Goal: Navigation & Orientation: Find specific page/section

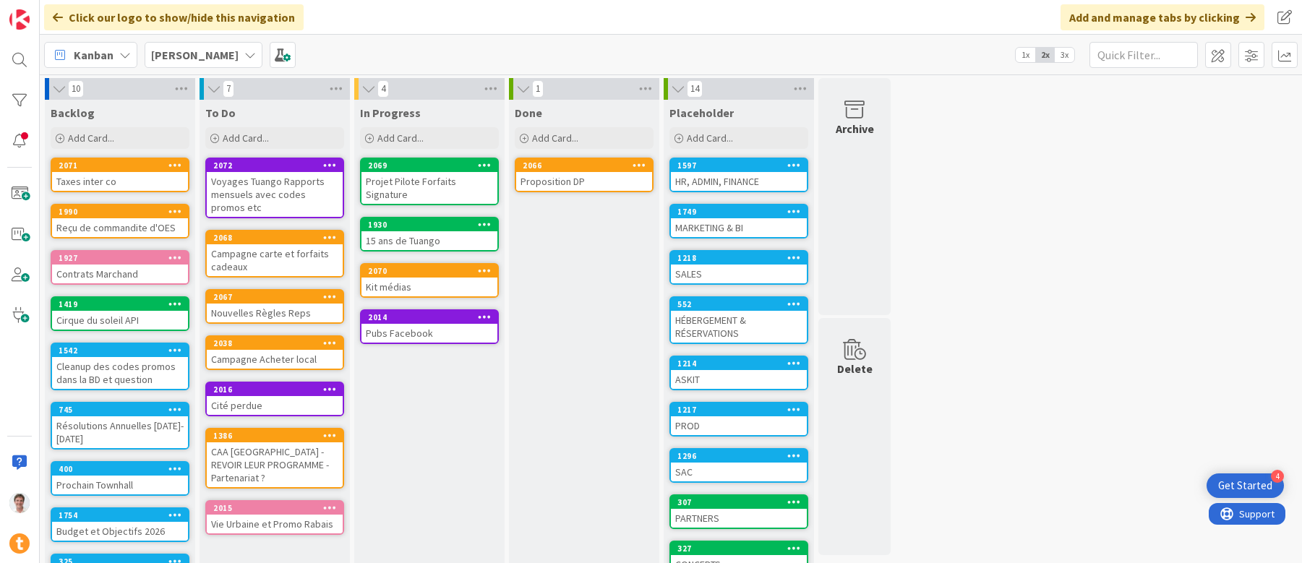
click at [735, 226] on div "MARKETING & BI" at bounding box center [739, 227] width 136 height 19
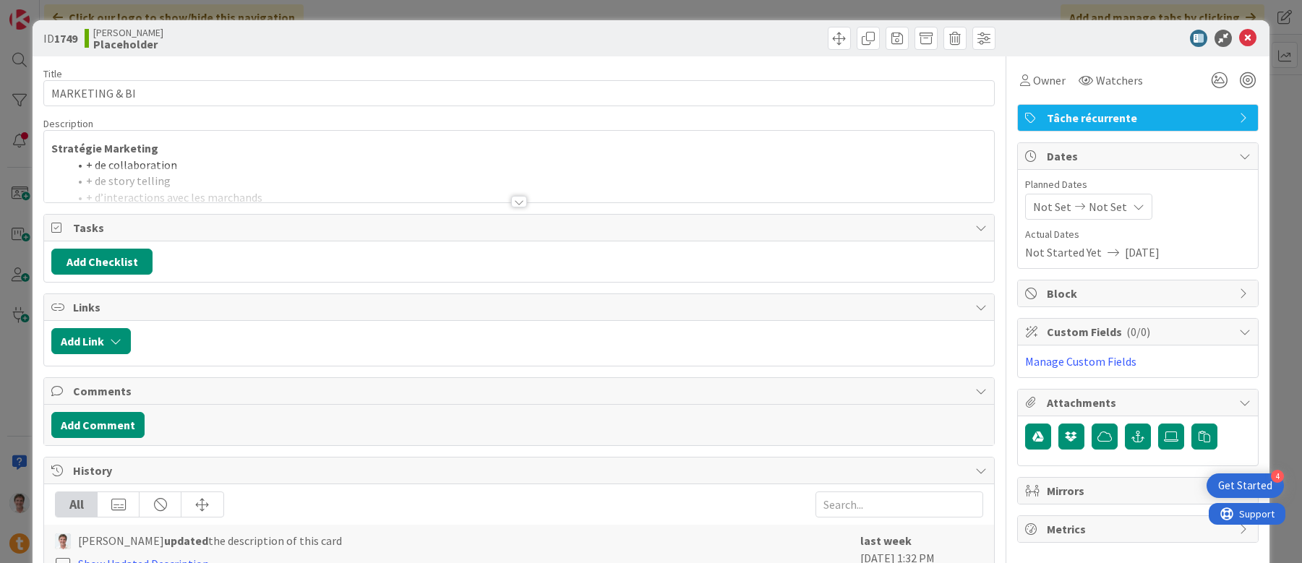
click at [513, 196] on div at bounding box center [519, 202] width 16 height 12
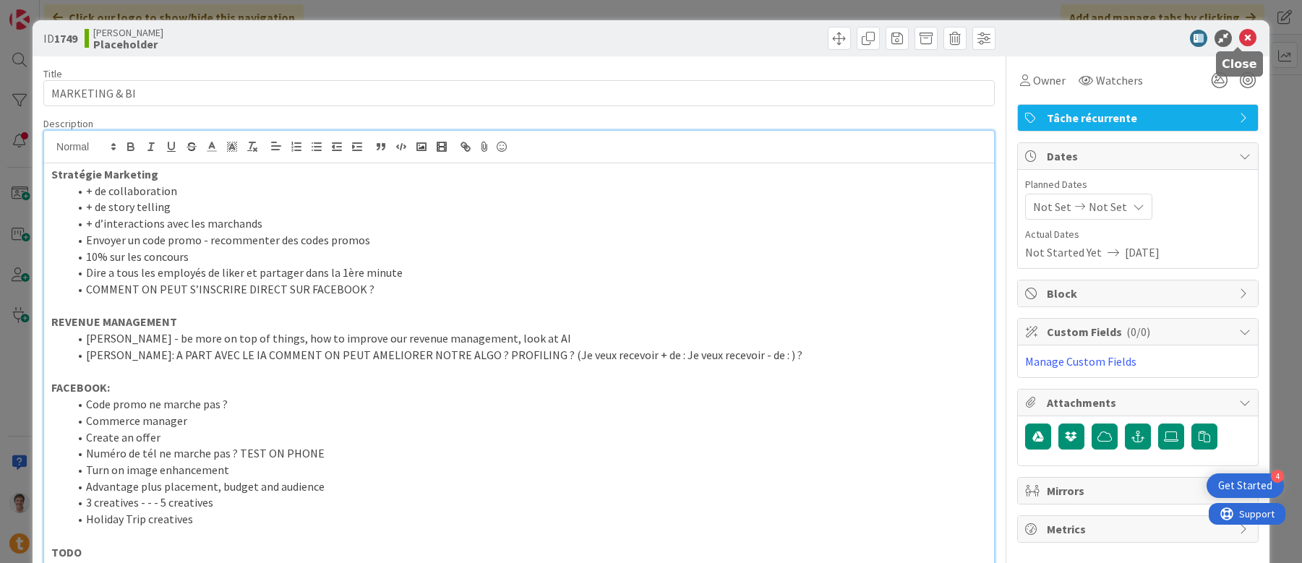
click at [1240, 38] on icon at bounding box center [1247, 38] width 17 height 17
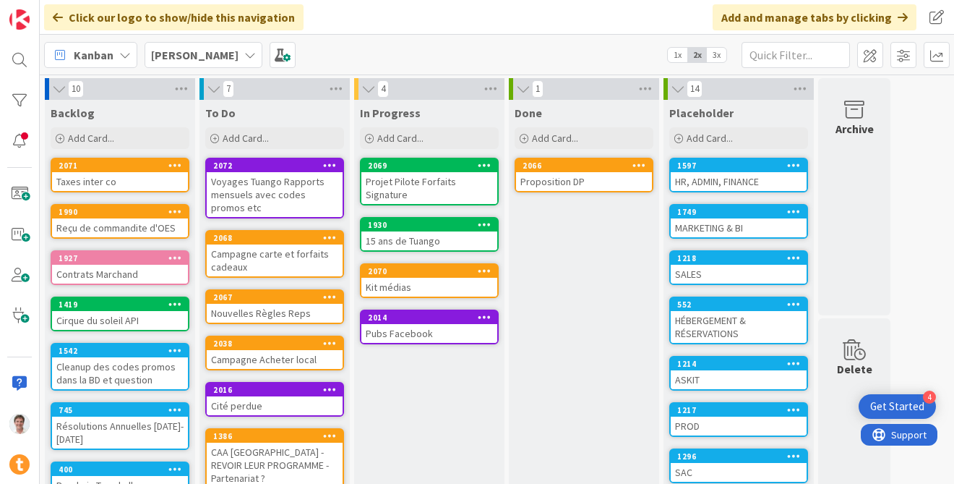
click at [188, 56] on b "[PERSON_NAME]" at bounding box center [194, 55] width 87 height 14
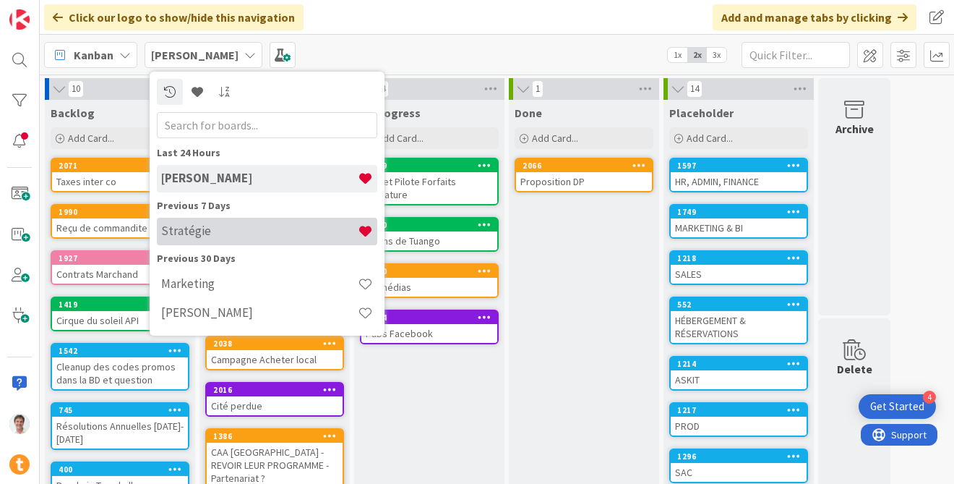
click at [210, 232] on h4 "Stratégie" at bounding box center [259, 230] width 197 height 14
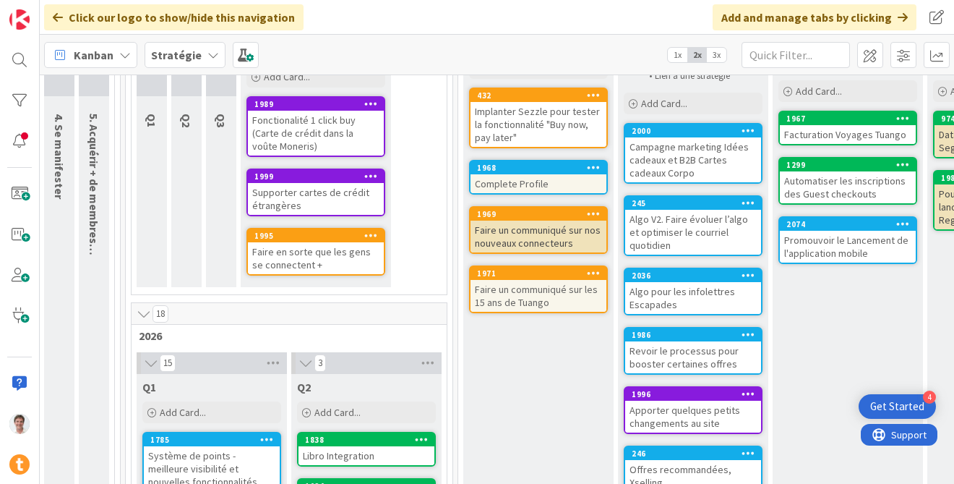
scroll to position [205, 255]
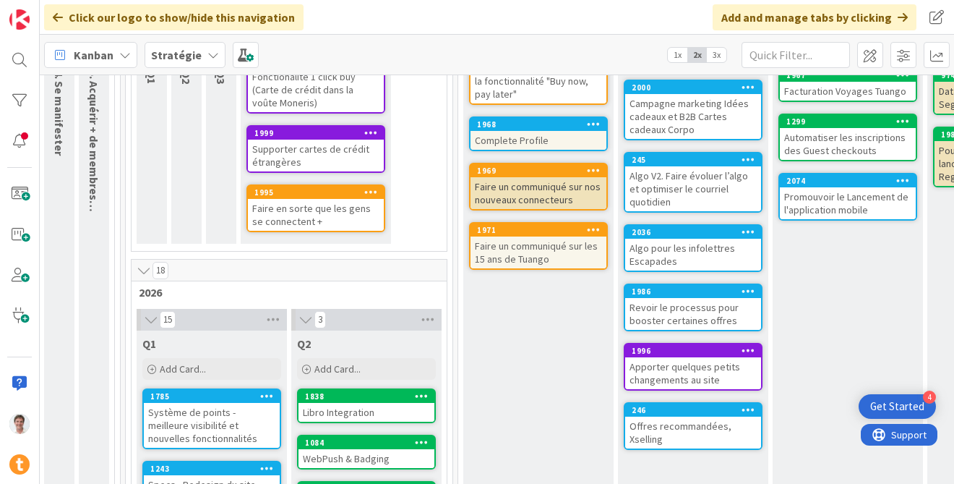
click at [322, 217] on div "Faire en sorte que les gens se connectent +" at bounding box center [316, 215] width 136 height 32
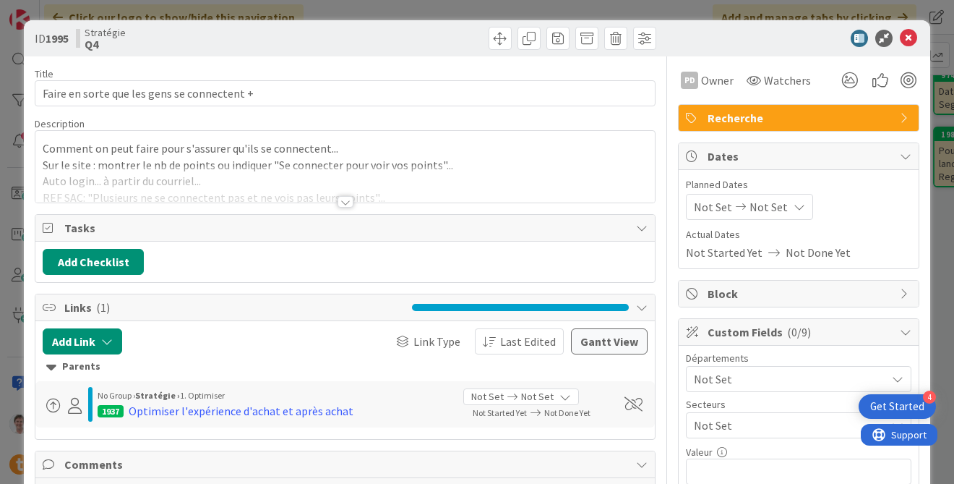
click at [339, 201] on div at bounding box center [346, 202] width 16 height 12
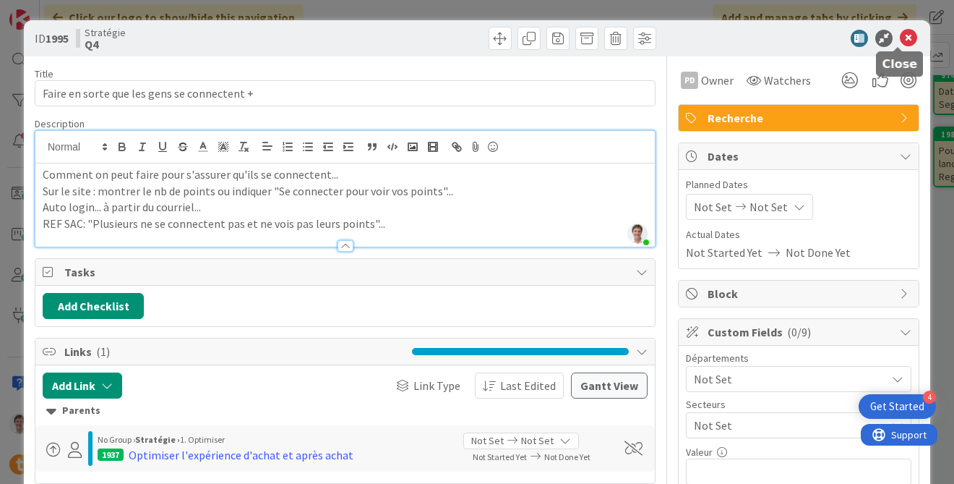
click at [900, 41] on icon at bounding box center [908, 38] width 17 height 17
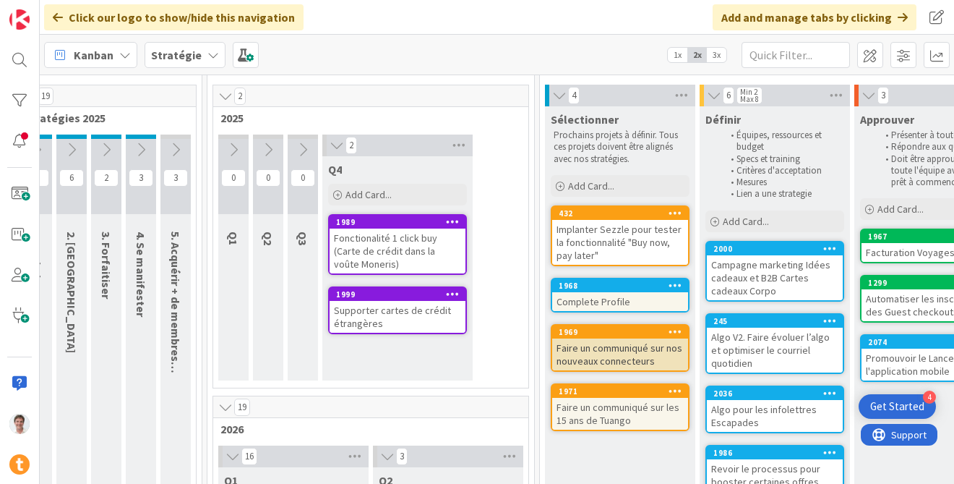
scroll to position [22, 174]
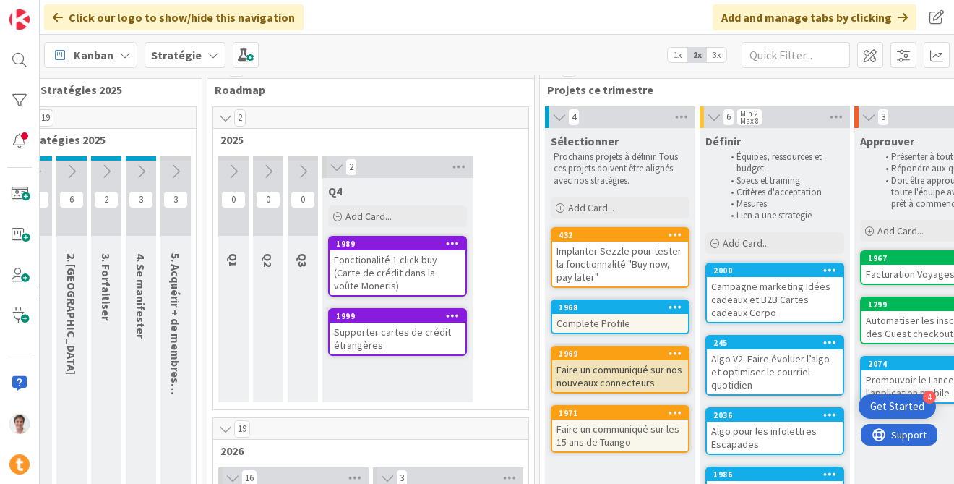
drag, startPoint x: 336, startPoint y: 195, endPoint x: 270, endPoint y: 31, distance: 175.9
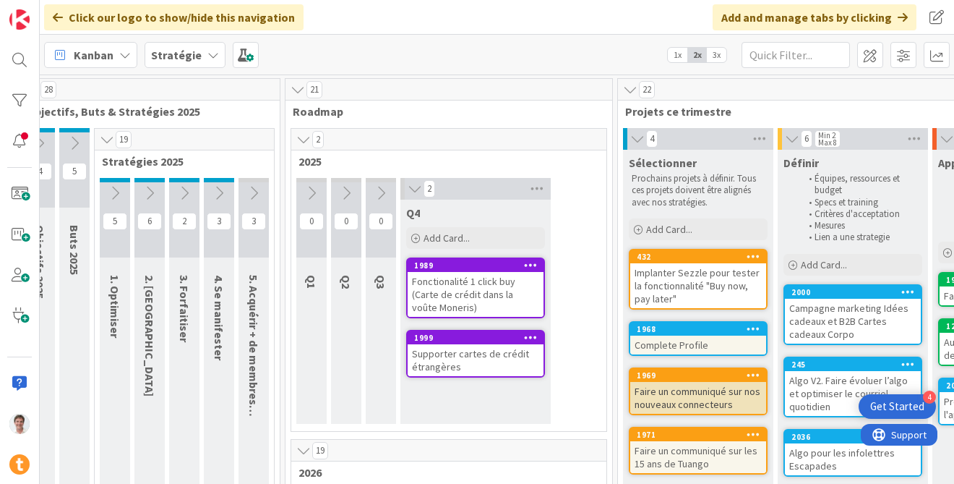
scroll to position [0, 93]
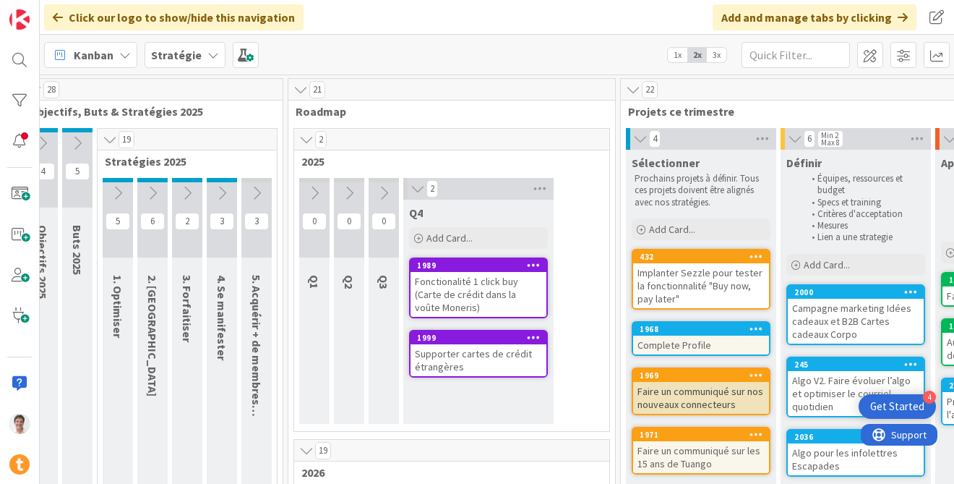
click at [183, 58] on b "Stratégie" at bounding box center [176, 55] width 51 height 14
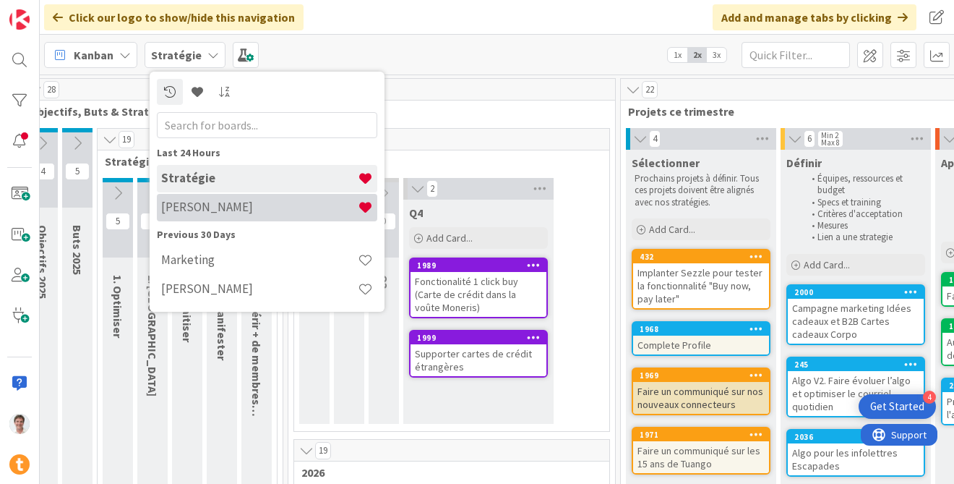
click at [207, 197] on div "[PERSON_NAME]" at bounding box center [267, 207] width 221 height 27
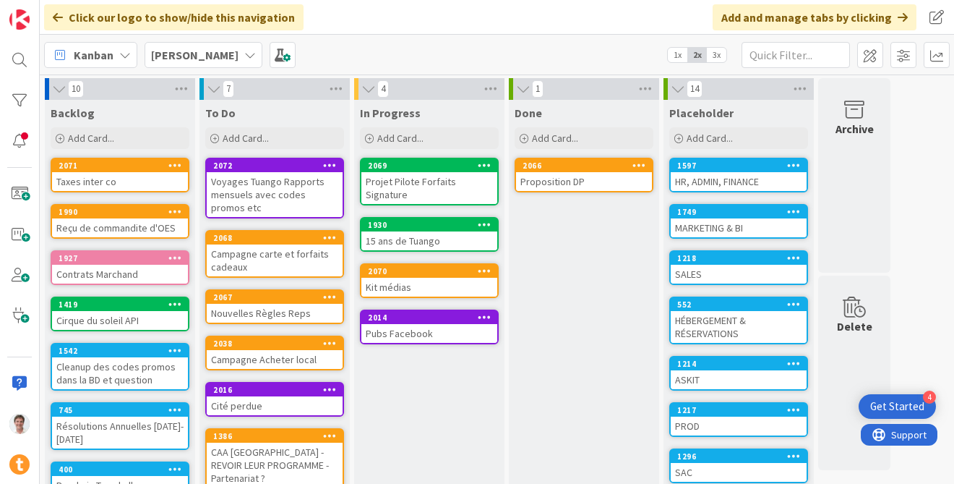
click at [581, 109] on div "Done" at bounding box center [584, 113] width 139 height 14
click at [408, 44] on div "[PERSON_NAME] 1x 2x 3x" at bounding box center [497, 55] width 915 height 40
click at [695, 228] on div "MARKETING & BI" at bounding box center [739, 227] width 136 height 19
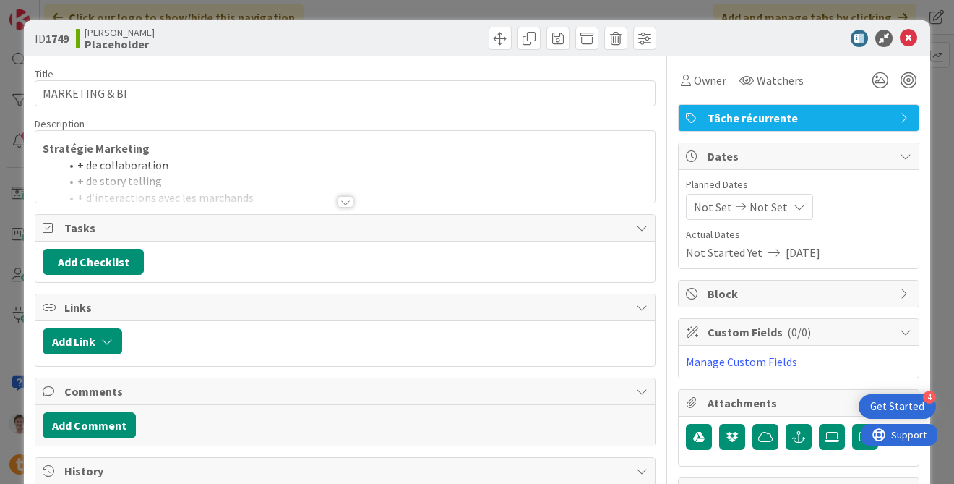
click at [318, 191] on div at bounding box center [345, 184] width 620 height 37
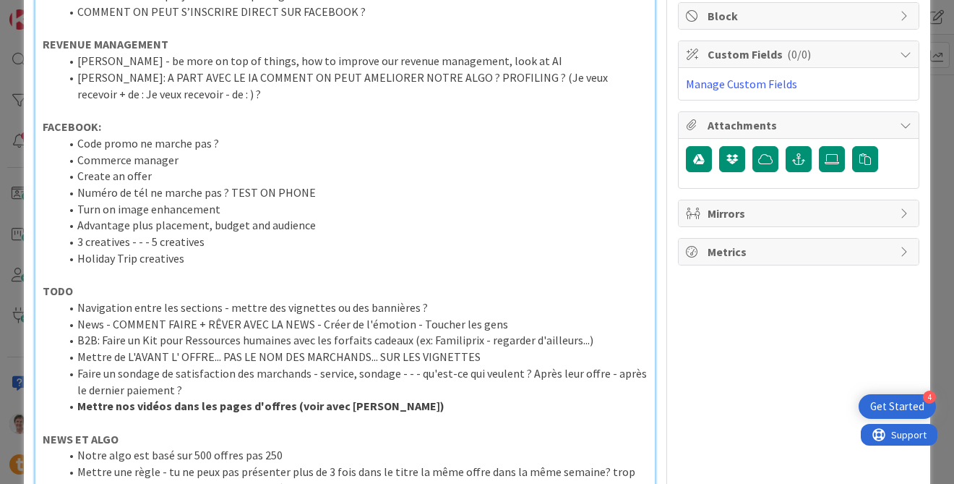
scroll to position [286, 0]
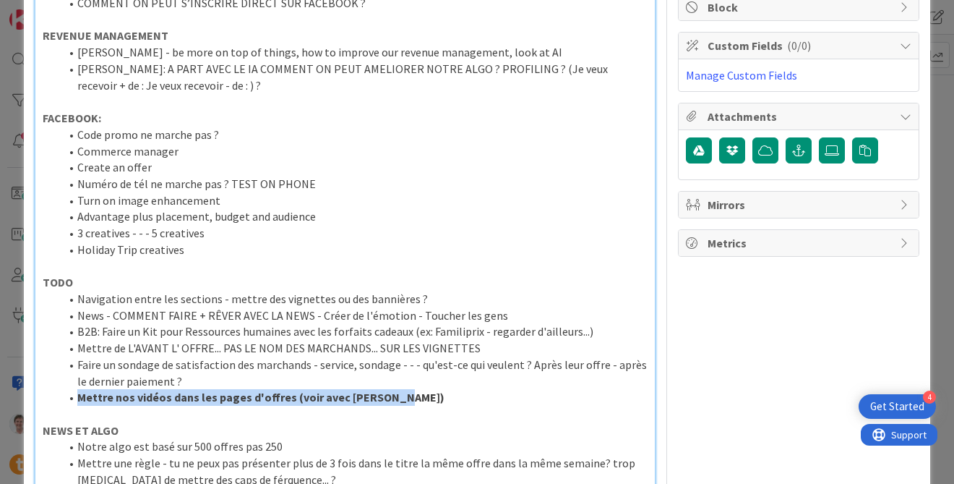
drag, startPoint x: 411, startPoint y: 393, endPoint x: 46, endPoint y: 393, distance: 365.2
click at [46, 393] on ol "Navigation entre les sections - mettre des vignettes ou des bannières ? News - …" at bounding box center [345, 348] width 605 height 115
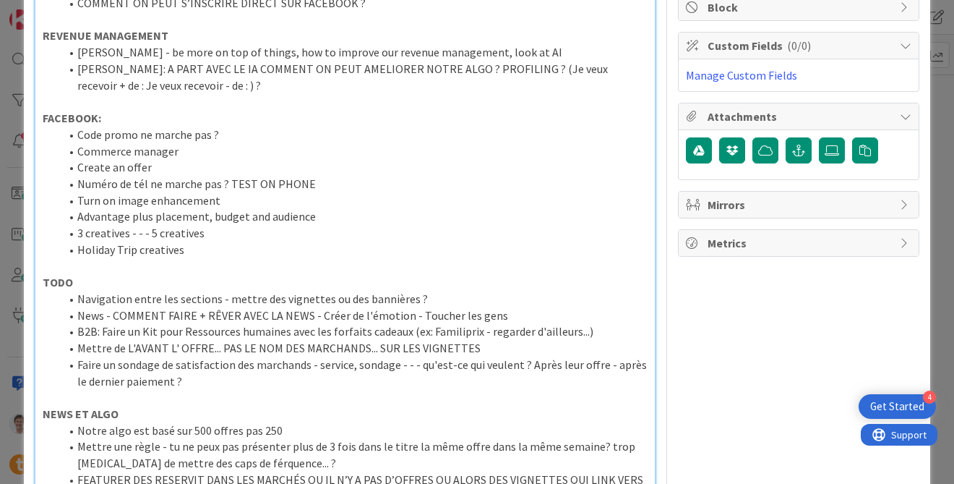
click at [610, 332] on li "B2B: Faire un Kit pour Ressources humaines avec les forfaits cadeaux (ex: Famil…" at bounding box center [354, 331] width 588 height 17
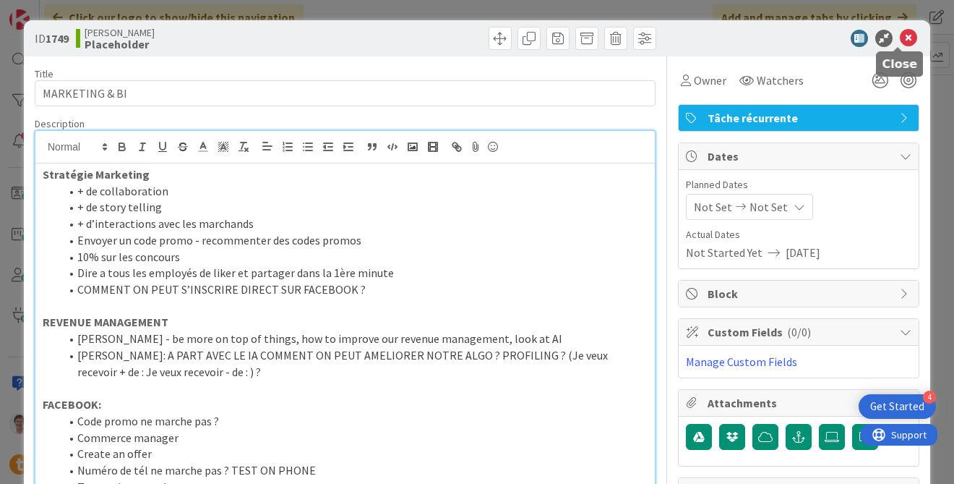
click at [905, 35] on icon at bounding box center [908, 38] width 17 height 17
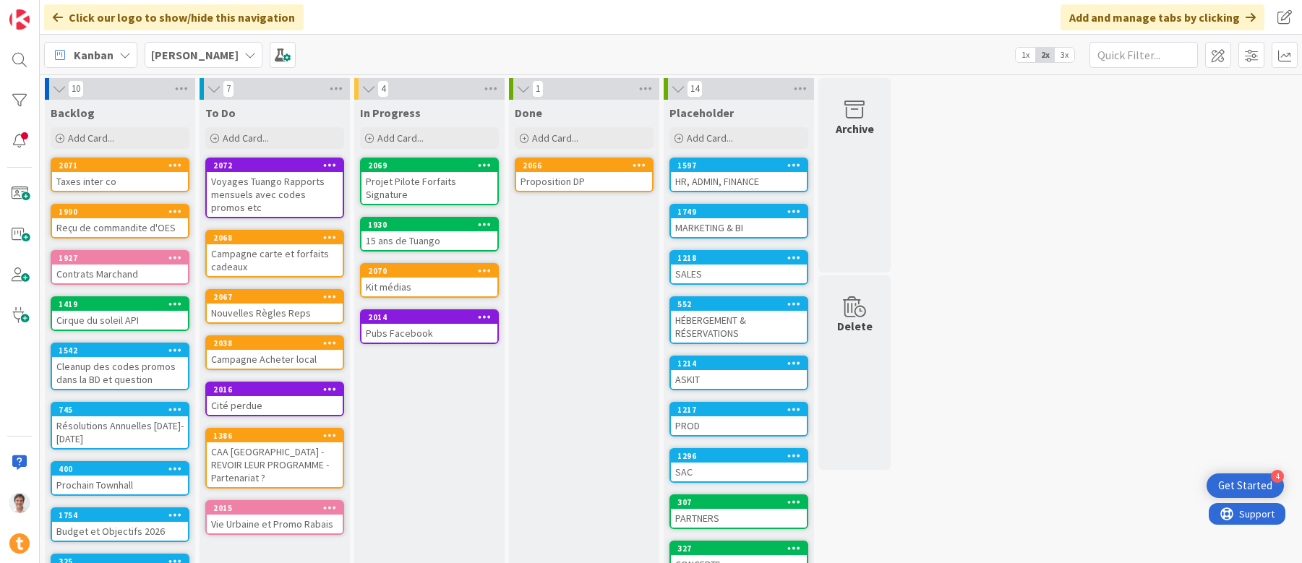
click at [172, 59] on b "[PERSON_NAME]" at bounding box center [194, 55] width 87 height 14
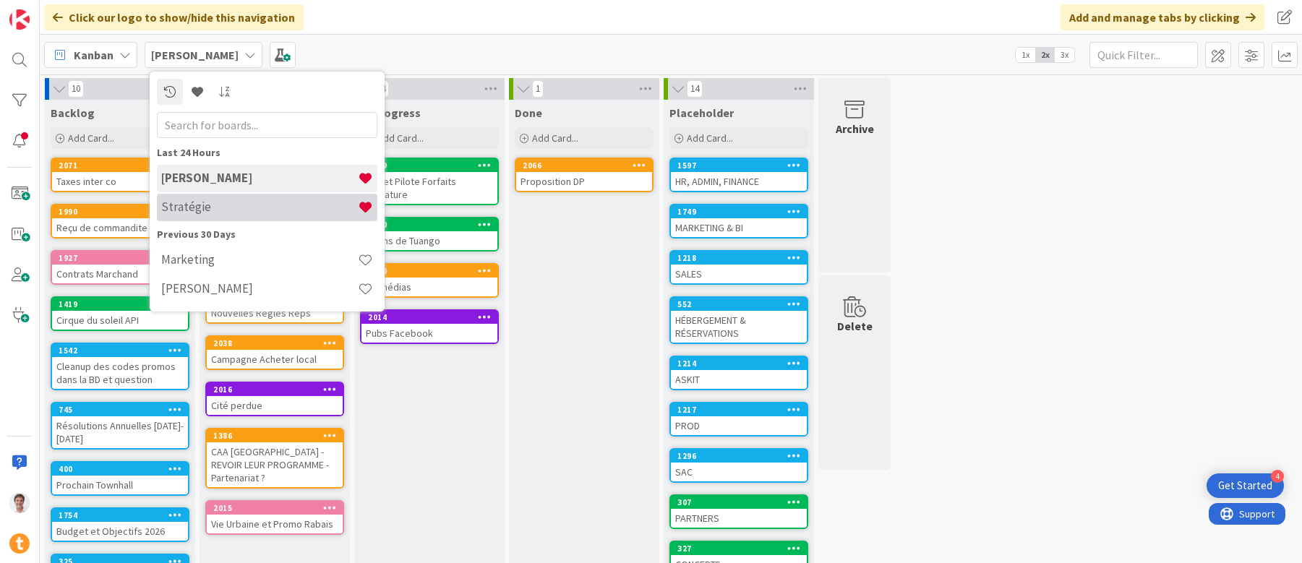
click at [209, 209] on h4 "Stratégie" at bounding box center [259, 207] width 197 height 14
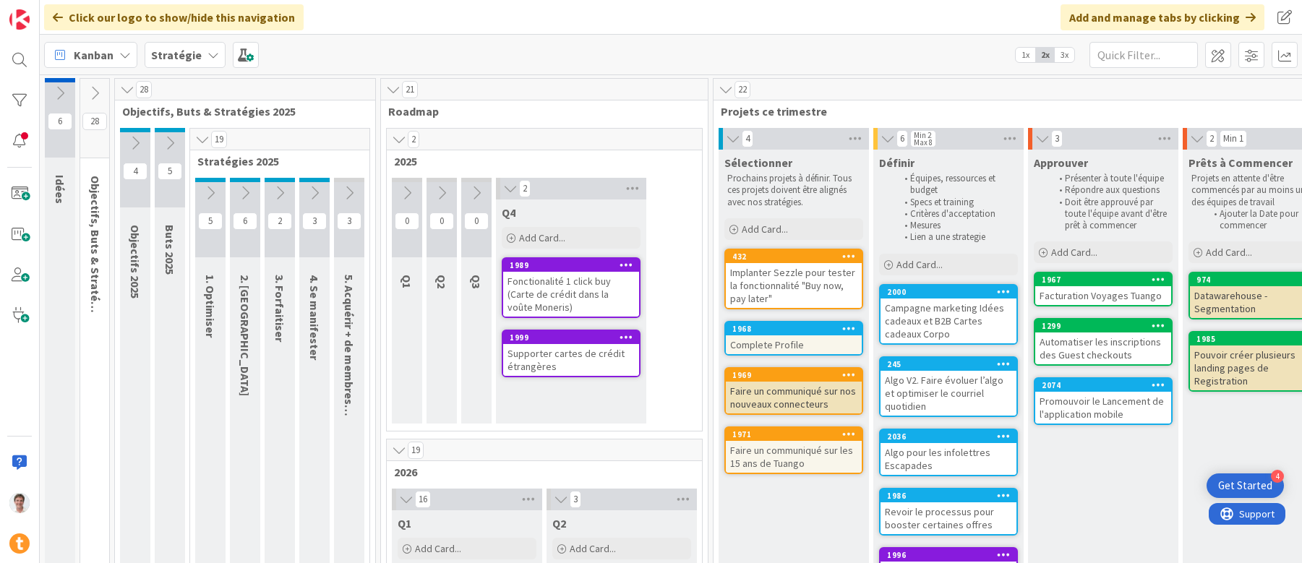
click at [134, 149] on icon at bounding box center [135, 143] width 16 height 16
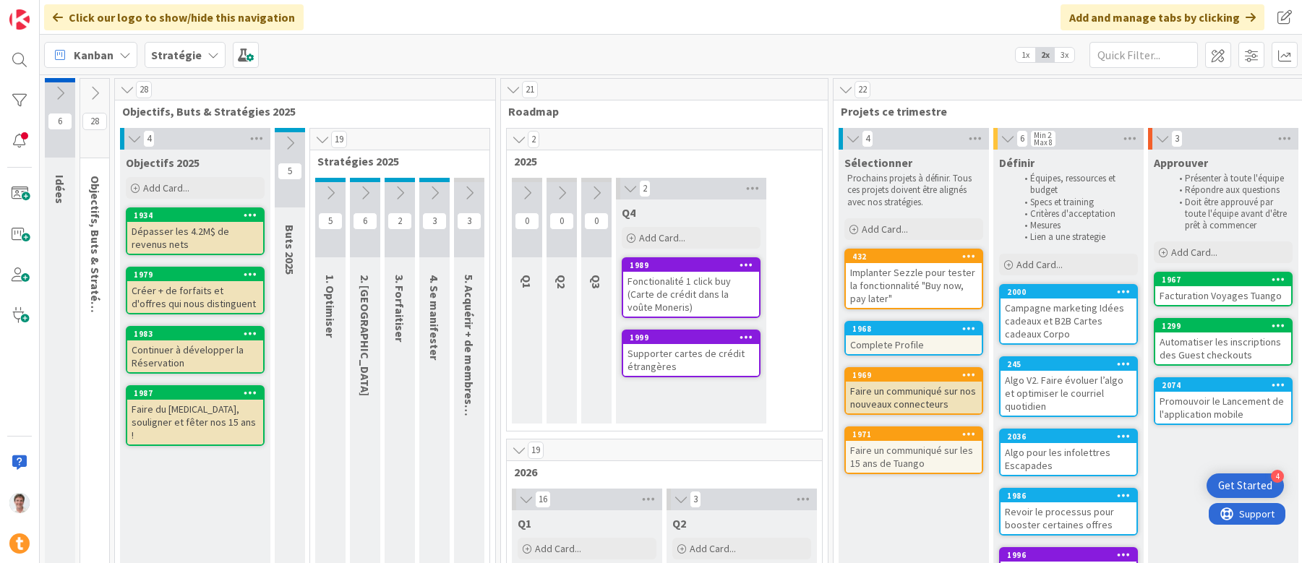
click at [185, 232] on div "Dépasser les 4.2M$ de revenus nets" at bounding box center [195, 238] width 136 height 32
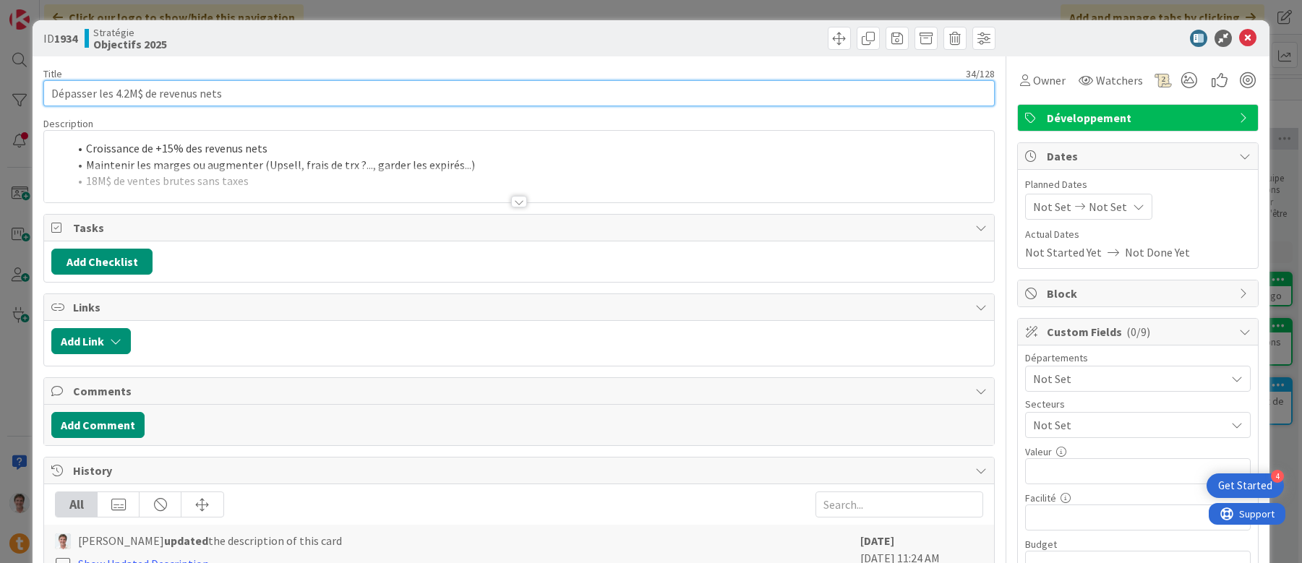
click at [124, 98] on input "Dépasser les 4.2M$ de revenus nets" at bounding box center [519, 93] width 952 height 26
drag, startPoint x: 115, startPoint y: 94, endPoint x: 130, endPoint y: 93, distance: 15.2
click at [130, 93] on input "Dépasser les 4.2M$ de revenus nets" at bounding box center [519, 93] width 952 height 26
click at [362, 168] on div at bounding box center [519, 184] width 950 height 37
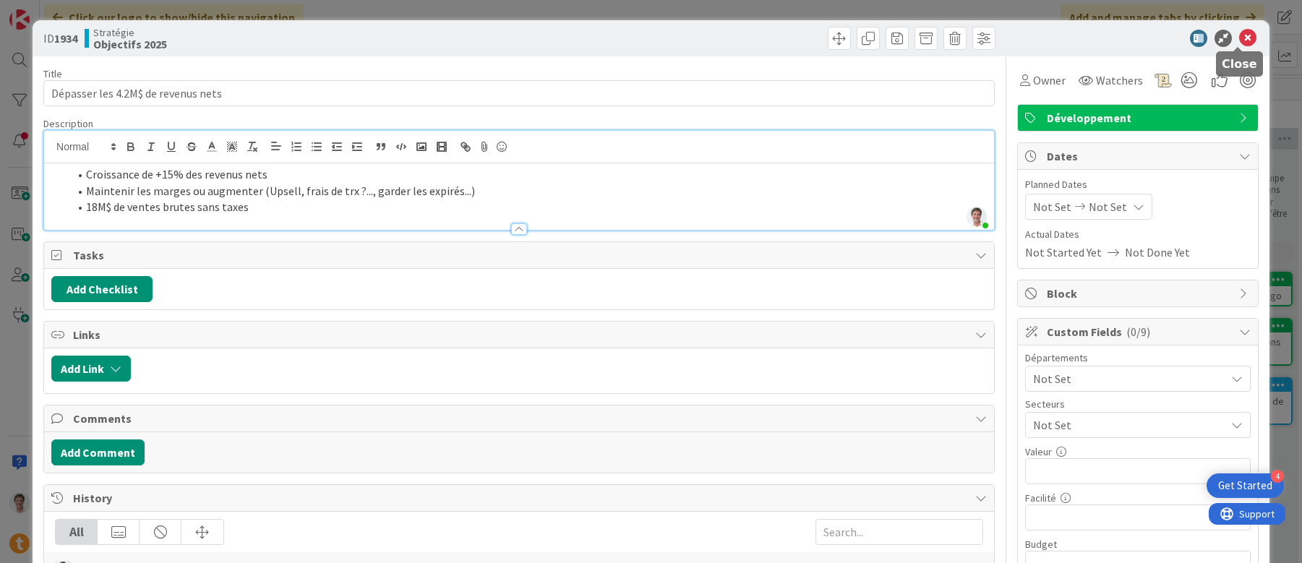
click at [1241, 38] on icon at bounding box center [1247, 38] width 17 height 17
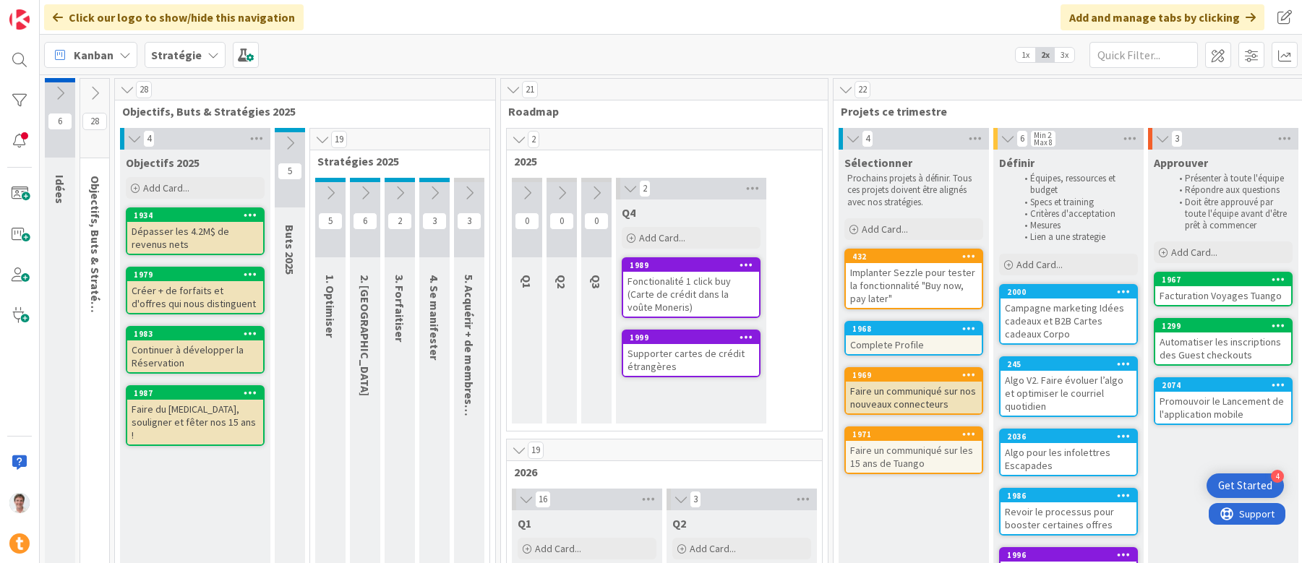
click at [285, 136] on icon at bounding box center [290, 143] width 16 height 16
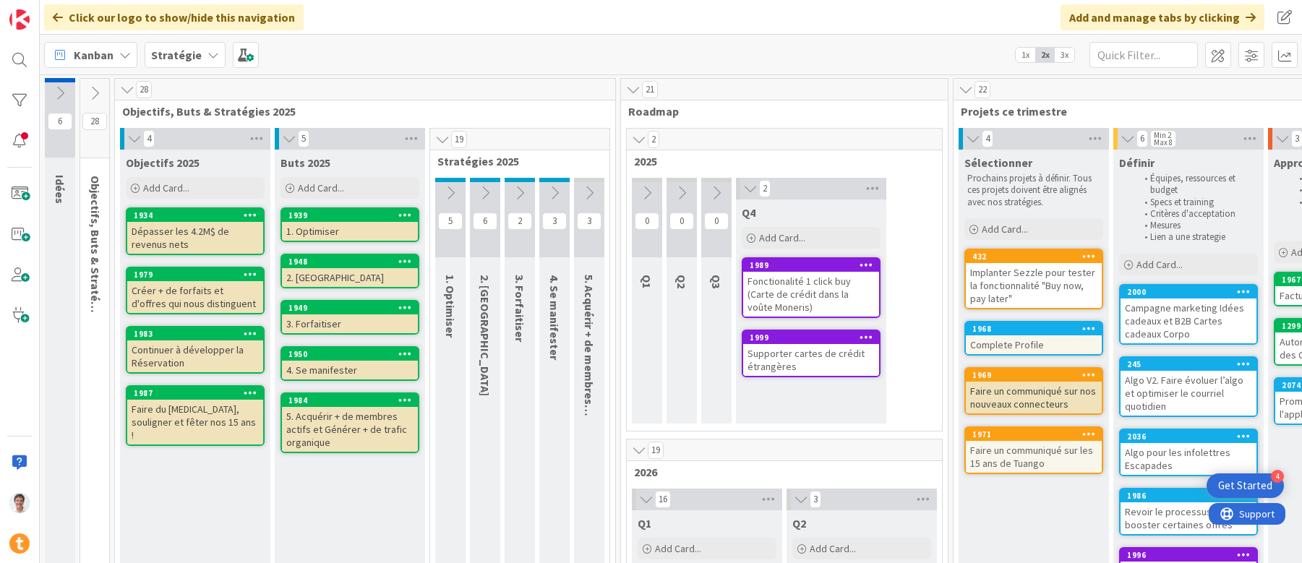
click at [450, 192] on icon at bounding box center [451, 193] width 16 height 16
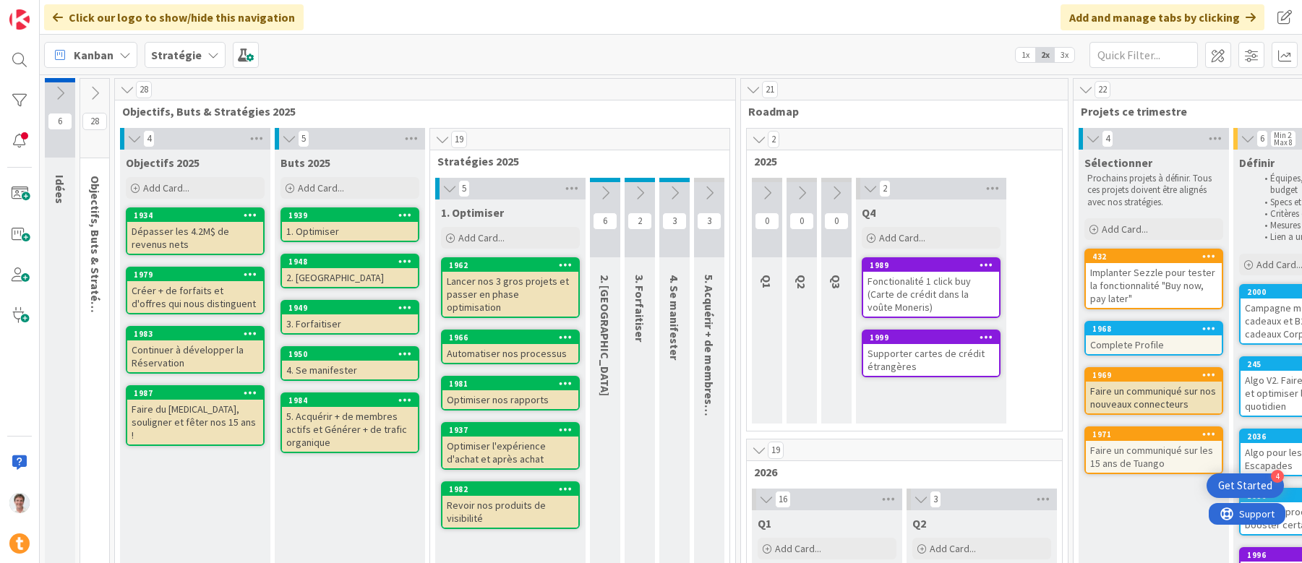
click at [605, 192] on icon at bounding box center [605, 193] width 16 height 16
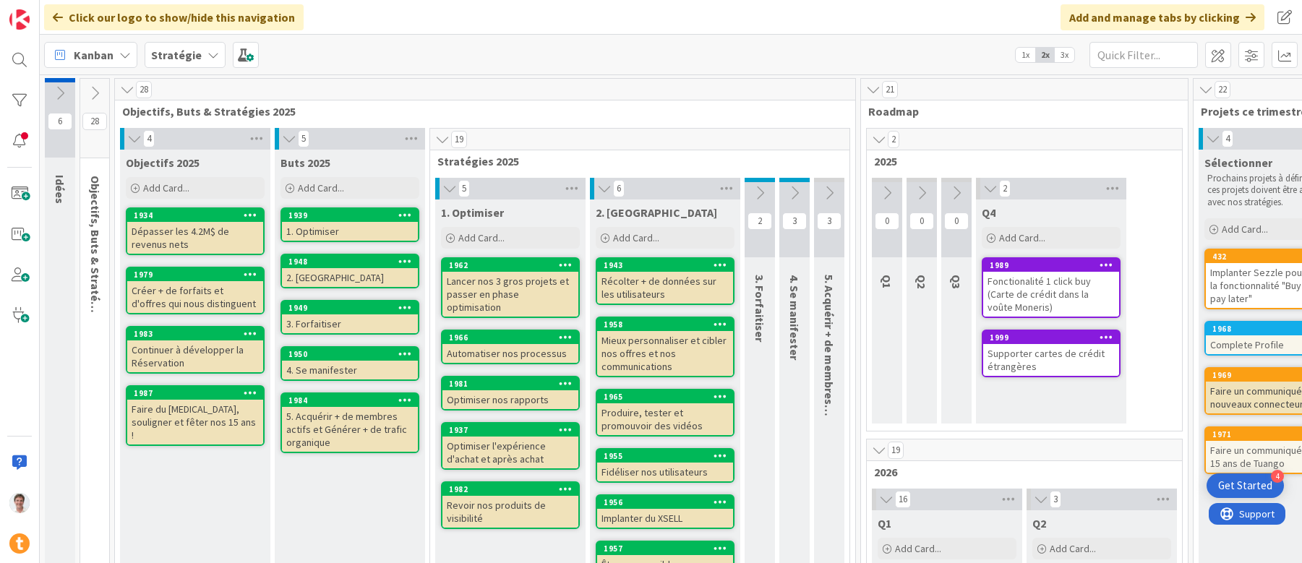
click at [602, 191] on icon at bounding box center [605, 188] width 16 height 14
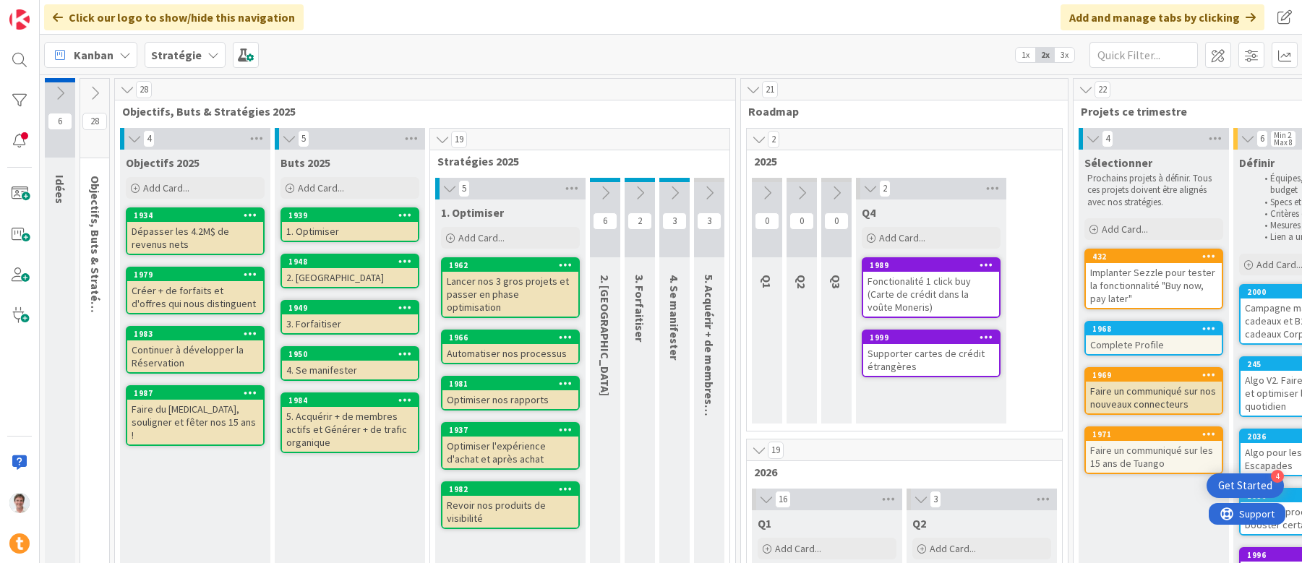
click at [445, 189] on icon at bounding box center [450, 188] width 16 height 14
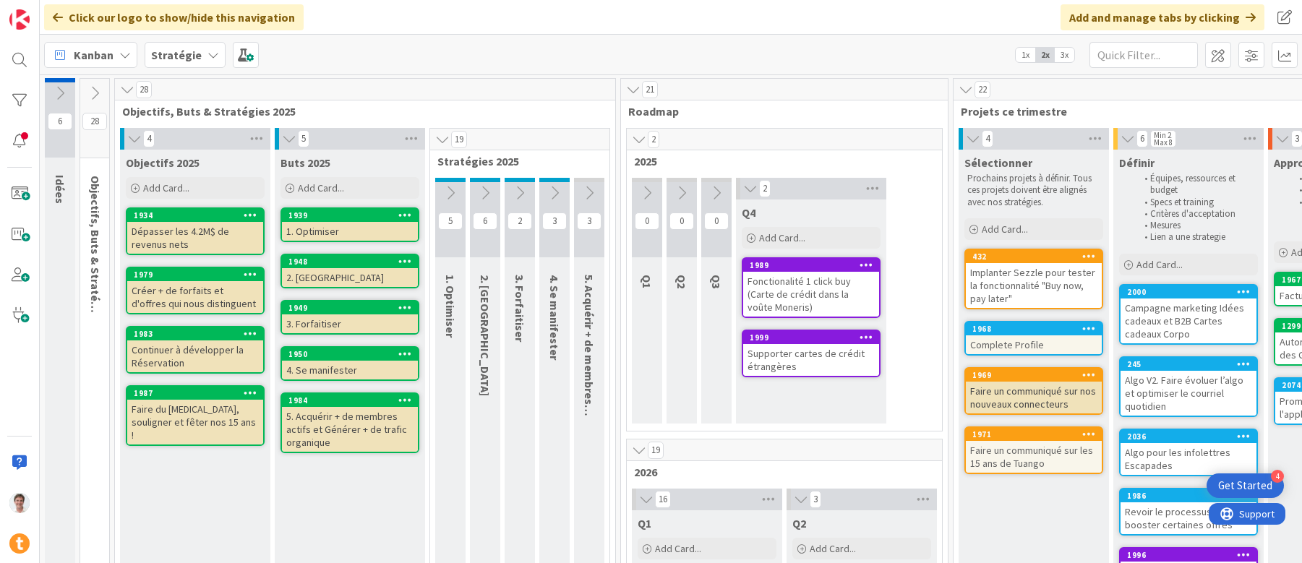
click at [286, 141] on icon at bounding box center [289, 139] width 16 height 14
